Goal: Information Seeking & Learning: Learn about a topic

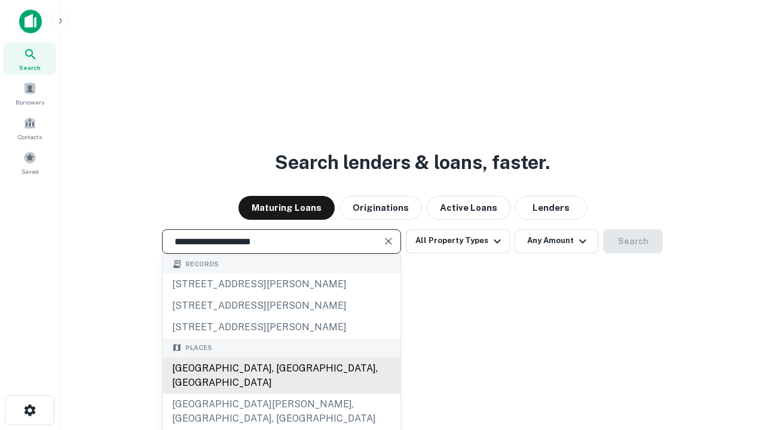
click at [281, 394] on div "[GEOGRAPHIC_DATA], [GEOGRAPHIC_DATA], [GEOGRAPHIC_DATA]" at bounding box center [282, 376] width 238 height 36
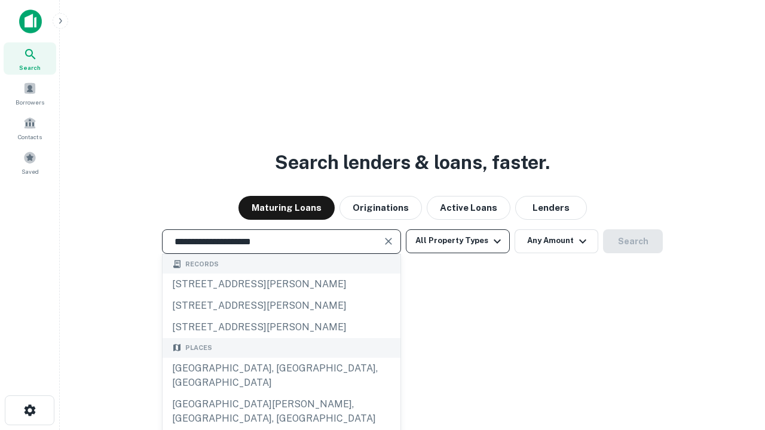
type input "**********"
click at [458, 241] on button "All Property Types" at bounding box center [458, 242] width 104 height 24
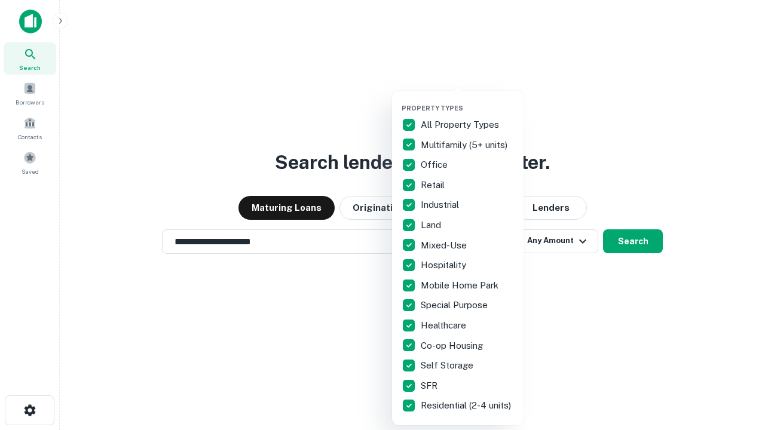
click at [467, 100] on button "button" at bounding box center [467, 100] width 131 height 1
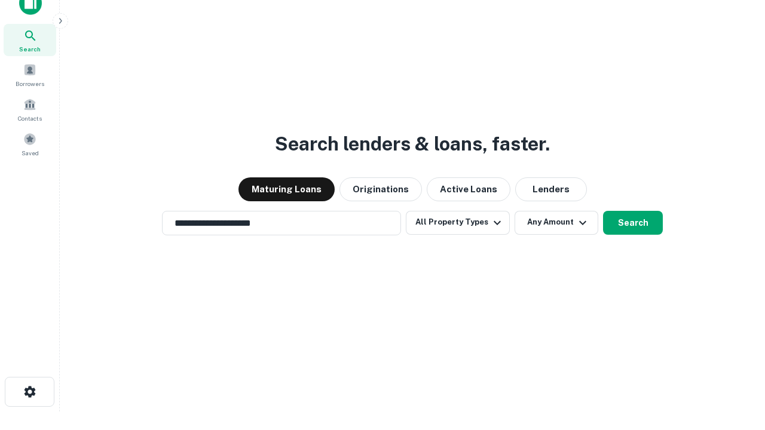
scroll to position [7, 144]
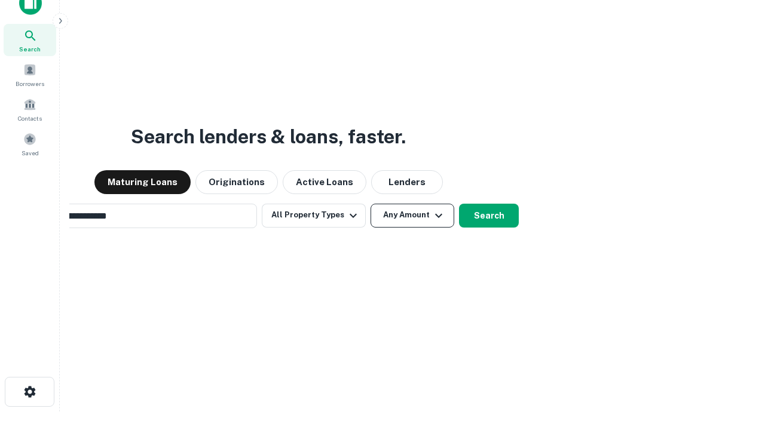
click at [371, 204] on button "Any Amount" at bounding box center [413, 216] width 84 height 24
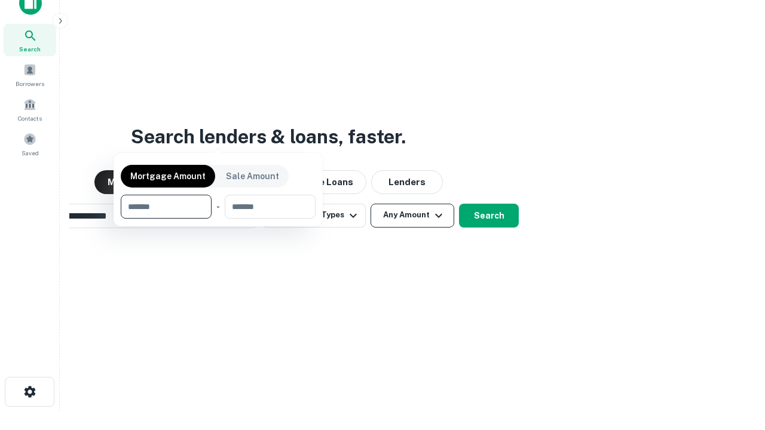
scroll to position [19, 0]
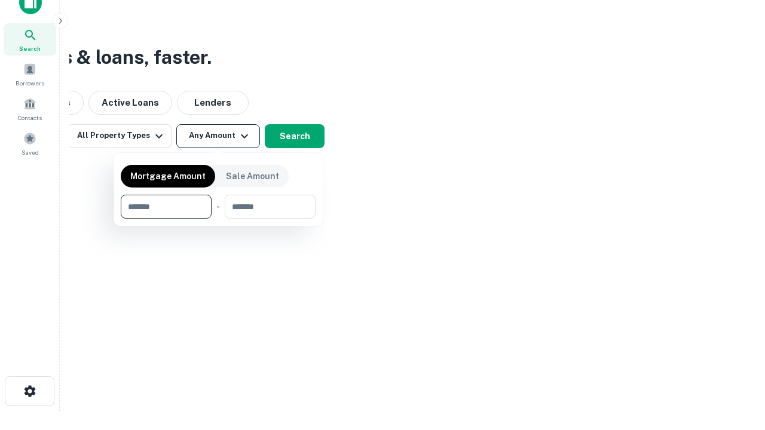
type input "*******"
click at [218, 219] on button "button" at bounding box center [218, 219] width 195 height 1
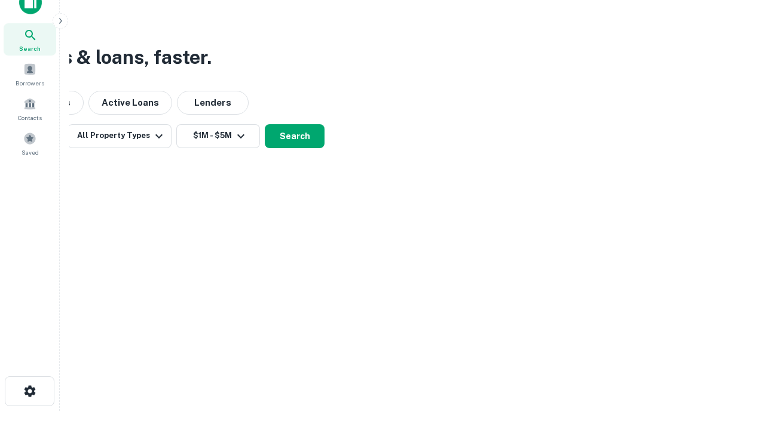
scroll to position [7, 221]
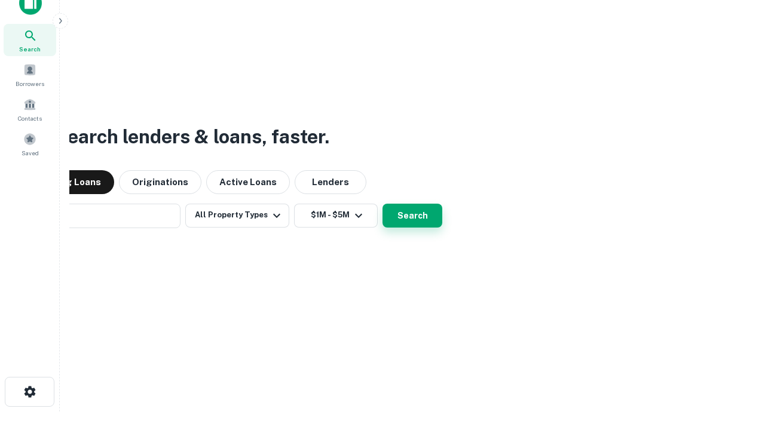
click at [383, 204] on button "Search" at bounding box center [413, 216] width 60 height 24
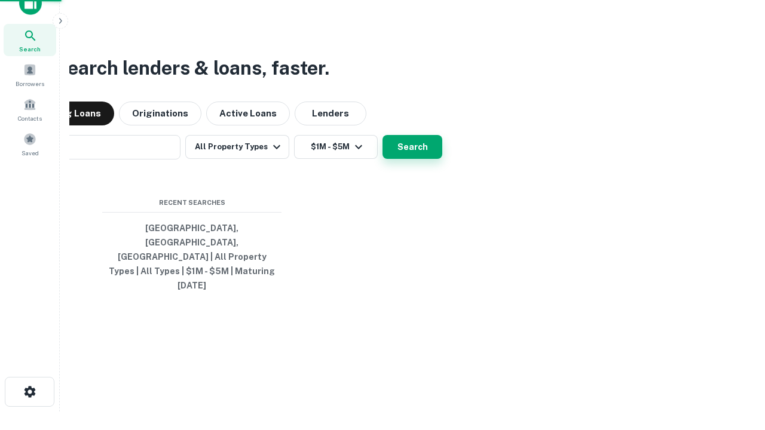
scroll to position [32, 338]
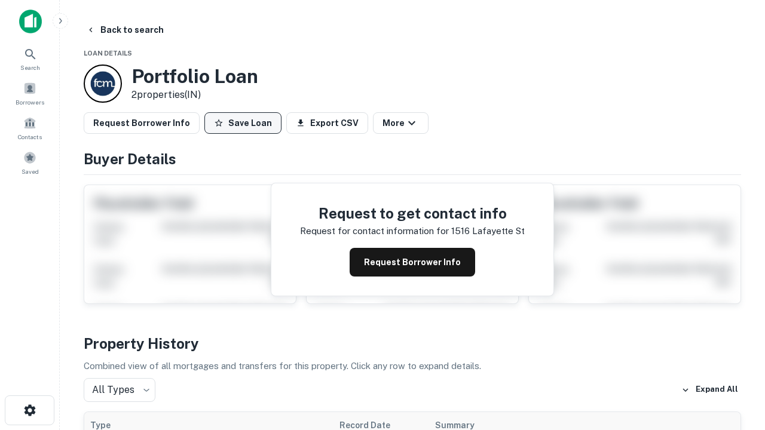
click at [243, 123] on button "Save Loan" at bounding box center [242, 123] width 77 height 22
click at [246, 123] on button "Save Loan" at bounding box center [242, 123] width 77 height 22
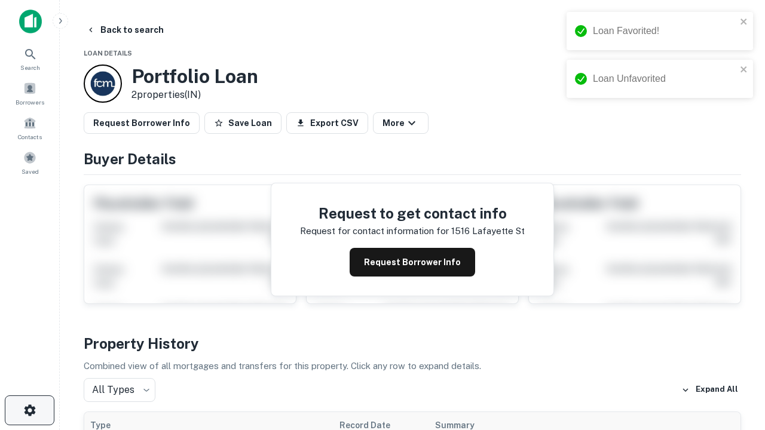
click at [29, 411] on icon "button" at bounding box center [30, 410] width 14 height 14
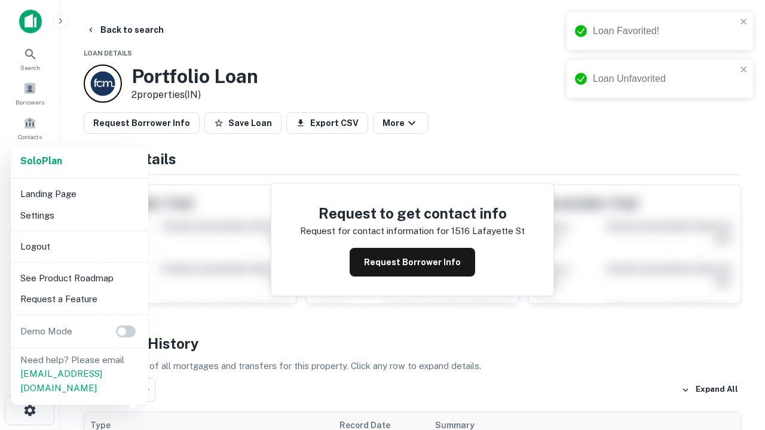
click at [79, 246] on li "Logout" at bounding box center [80, 247] width 128 height 22
